Goal: Transaction & Acquisition: Purchase product/service

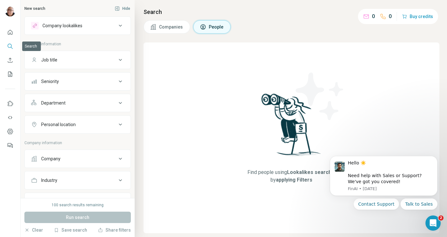
click at [9, 47] on icon "Search" at bounding box center [10, 46] width 6 height 6
click at [119, 25] on icon at bounding box center [120, 26] width 3 height 2
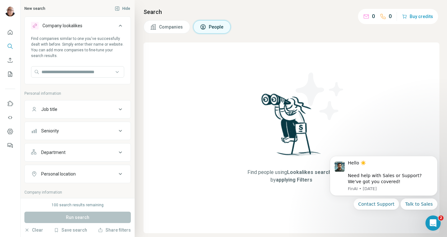
click at [117, 25] on icon at bounding box center [121, 26] width 8 height 8
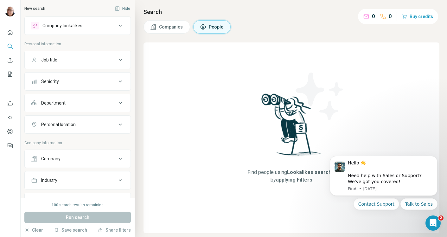
scroll to position [1, 0]
click at [119, 24] on icon at bounding box center [120, 25] width 3 height 2
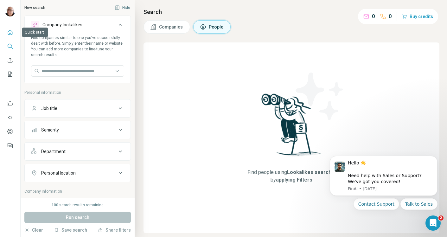
click at [10, 32] on icon "Quick start" at bounding box center [10, 32] width 6 height 6
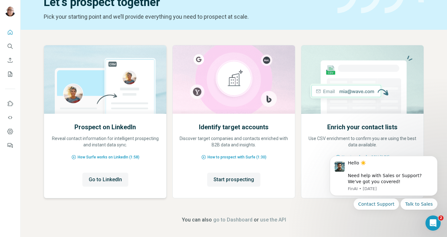
scroll to position [35, 0]
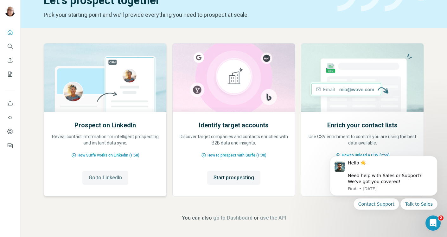
click at [109, 180] on span "Go to LinkedIn" at bounding box center [105, 178] width 33 height 8
click at [10, 47] on icon "Search" at bounding box center [10, 46] width 4 height 4
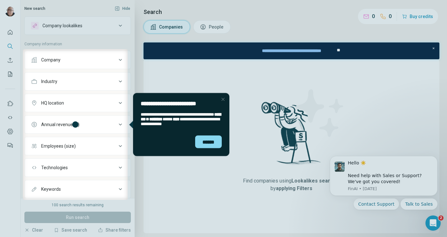
click at [433, 49] on div at bounding box center [287, 124] width 319 height 151
click at [399, 228] on div at bounding box center [223, 218] width 447 height 37
click at [206, 147] on div "******" at bounding box center [208, 141] width 27 height 13
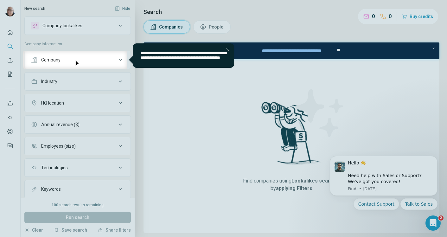
click at [228, 48] on div "Close Step" at bounding box center [228, 50] width 8 height 8
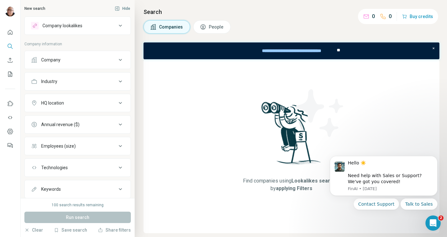
click at [97, 57] on div "Company" at bounding box center [73, 60] width 85 height 6
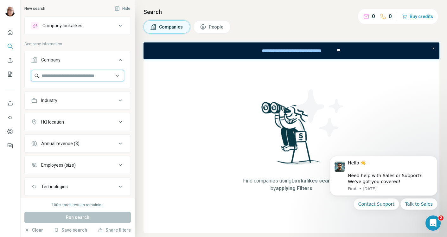
click at [77, 78] on input "text" at bounding box center [77, 75] width 93 height 11
type input "*********"
click at [80, 92] on div "Type to search" at bounding box center [75, 90] width 85 height 13
click at [81, 72] on input "text" at bounding box center [77, 75] width 93 height 11
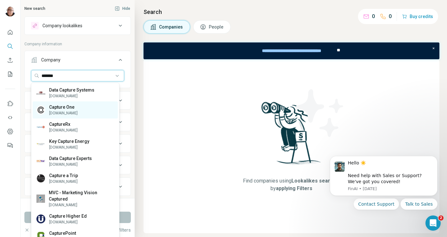
type input "*******"
click at [73, 109] on p "Capture One" at bounding box center [63, 107] width 28 height 6
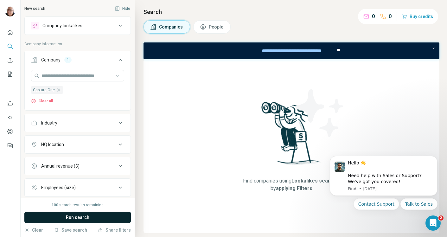
click at [79, 216] on span "Run search" at bounding box center [77, 217] width 23 height 6
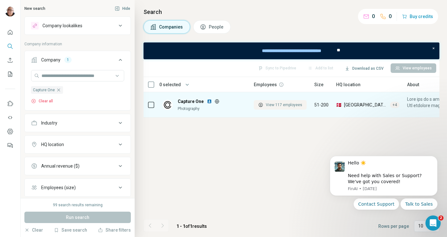
click at [286, 104] on span "View 117 employees" at bounding box center [284, 105] width 36 height 6
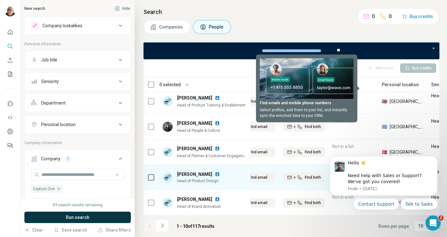
scroll to position [134, 99]
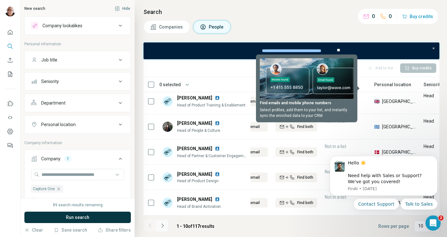
click at [164, 224] on icon "Navigate to next page" at bounding box center [162, 225] width 6 height 6
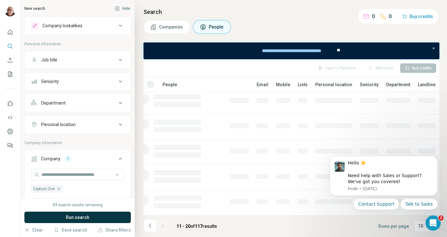
scroll to position [134, 29]
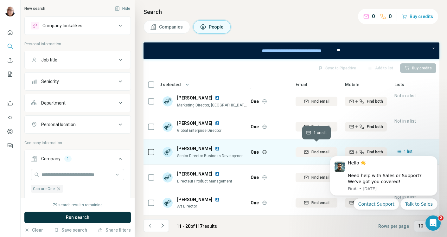
click at [312, 149] on span "Find email" at bounding box center [320, 152] width 18 height 6
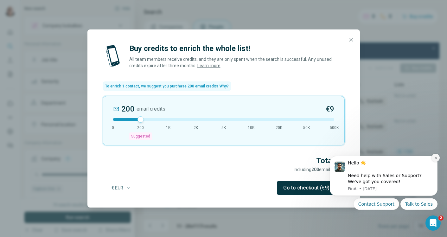
click at [436, 157] on icon "Dismiss notification" at bounding box center [435, 158] width 2 height 2
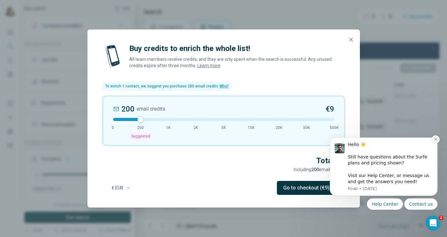
click at [435, 140] on icon "Dismiss notification" at bounding box center [435, 138] width 3 height 3
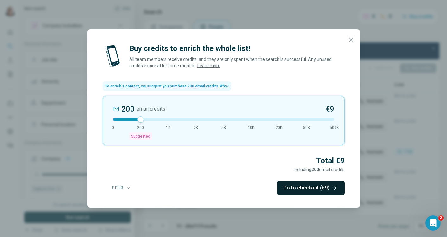
click at [323, 190] on button "Go to checkout (€9)" at bounding box center [311, 188] width 68 height 14
